Goal: Find specific page/section: Find specific page/section

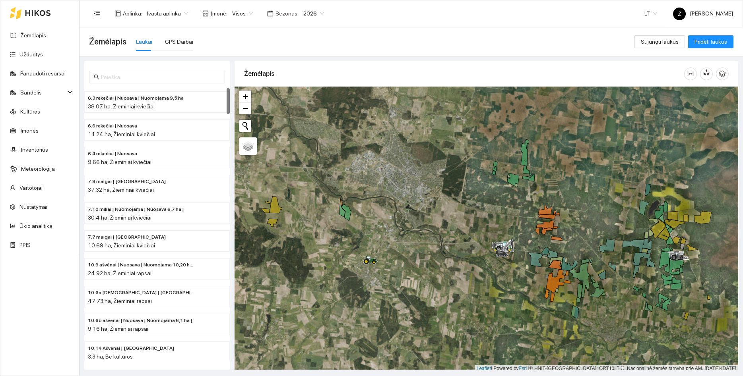
click at [242, 12] on span "Visos" at bounding box center [242, 14] width 21 height 12
click at [240, 41] on div "Ivasta" at bounding box center [238, 41] width 20 height 9
click at [304, 11] on span "2026" at bounding box center [314, 14] width 21 height 12
click at [308, 89] on div "2025" at bounding box center [307, 92] width 21 height 9
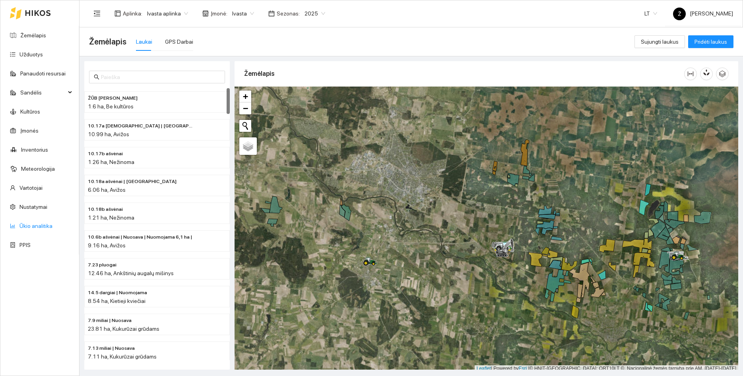
click at [37, 225] on link "Ūkio analitika" at bounding box center [35, 226] width 33 height 6
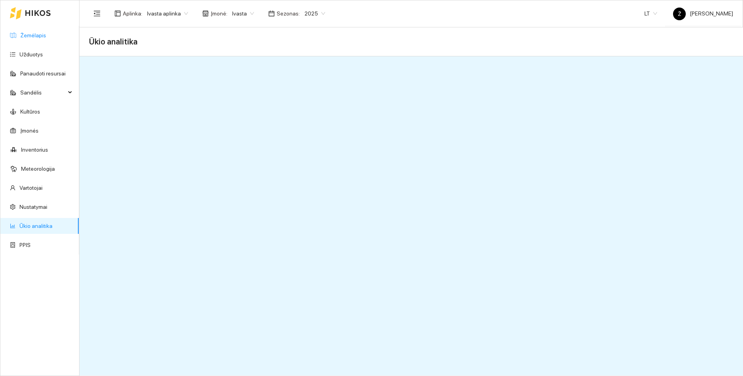
click at [23, 33] on link "Žemėlapis" at bounding box center [33, 35] width 26 height 6
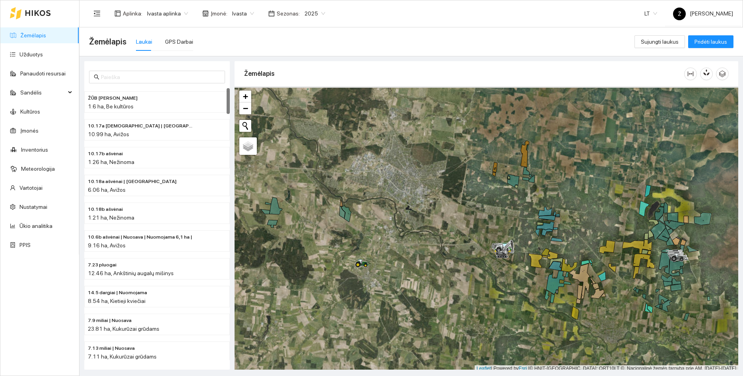
drag, startPoint x: 359, startPoint y: 170, endPoint x: 351, endPoint y: 229, distance: 59.8
click at [351, 229] on div at bounding box center [487, 230] width 504 height 286
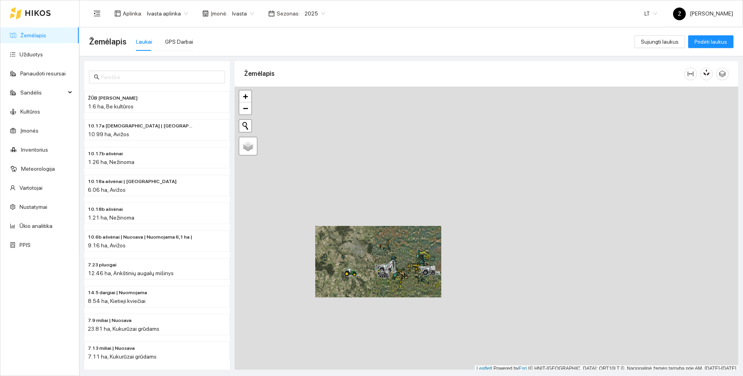
drag, startPoint x: 382, startPoint y: 200, endPoint x: 378, endPoint y: 224, distance: 24.2
click at [378, 224] on div at bounding box center [487, 230] width 504 height 286
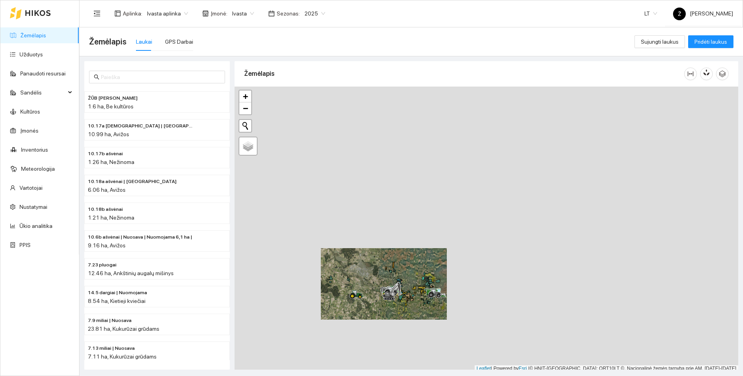
drag, startPoint x: 404, startPoint y: 273, endPoint x: 399, endPoint y: 251, distance: 22.8
click at [399, 252] on div at bounding box center [487, 230] width 504 height 286
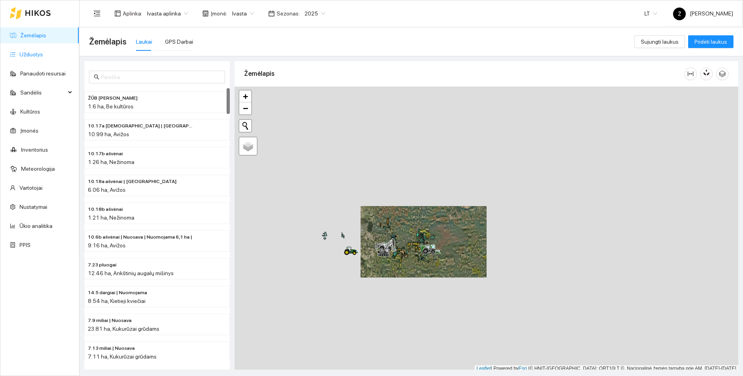
click at [25, 51] on link "Užduotys" at bounding box center [30, 54] width 23 height 6
